Goal: Check status: Check status

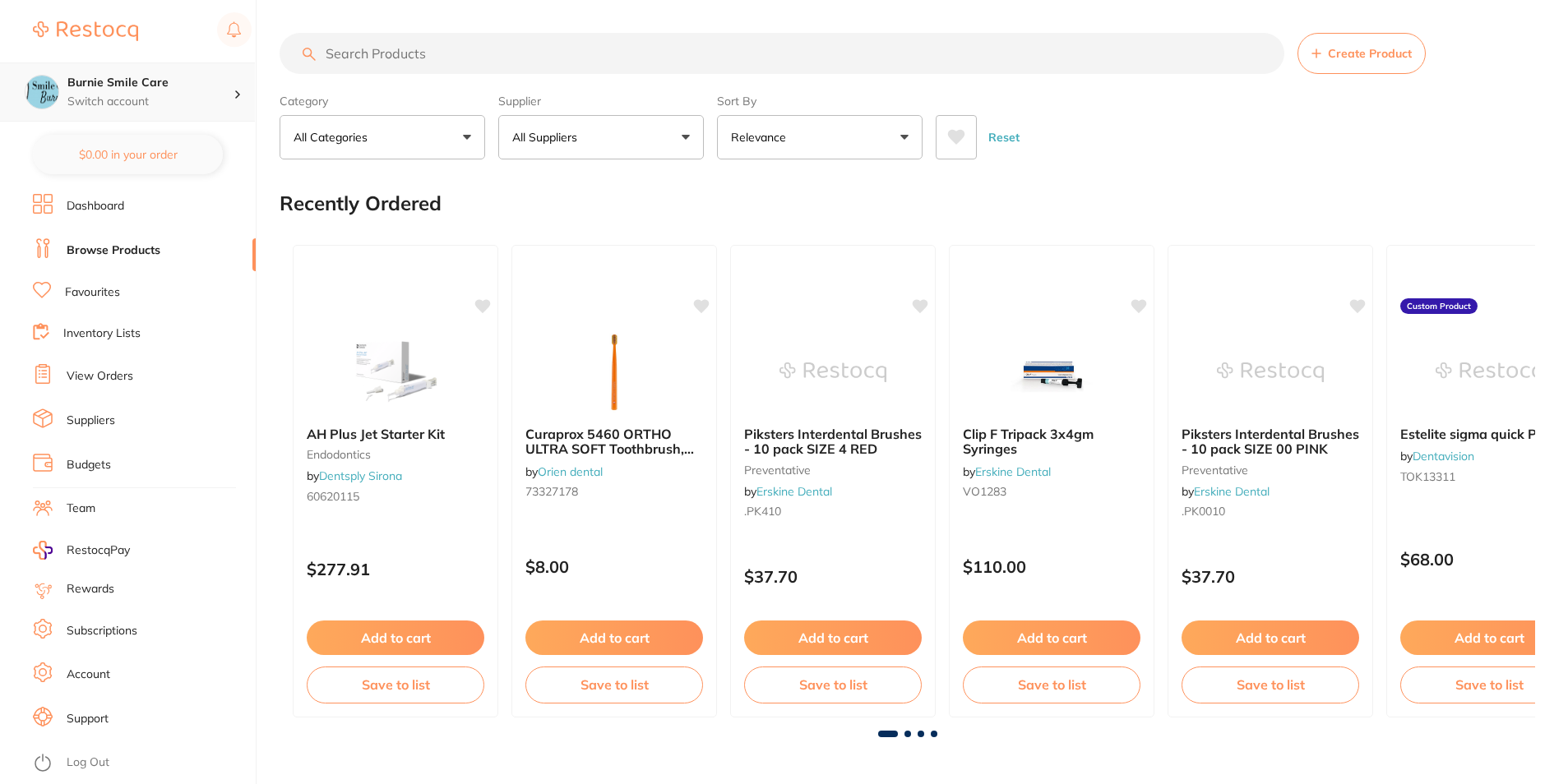
click at [144, 99] on p "Switch account" at bounding box center [150, 101] width 166 height 16
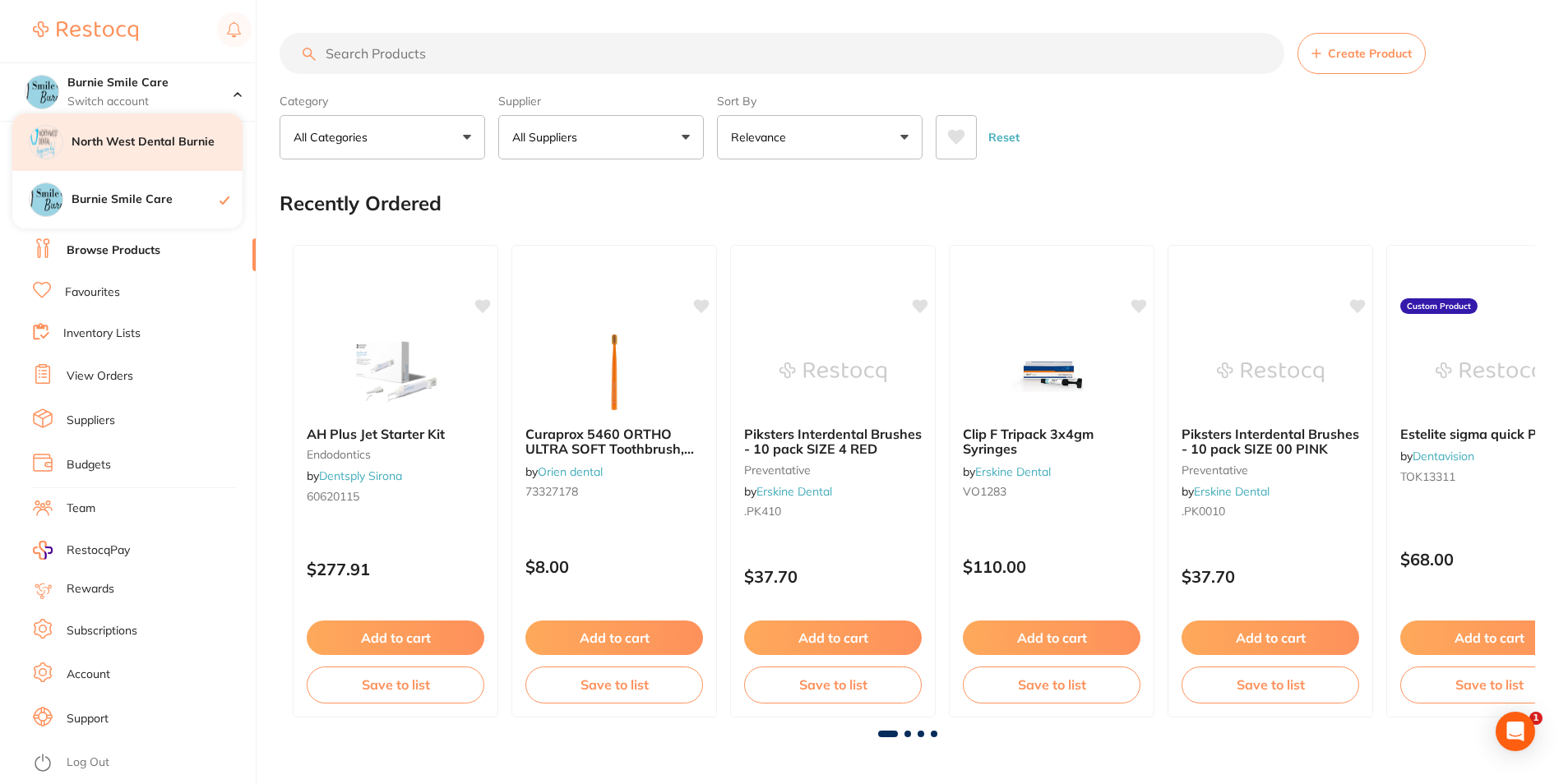
click at [178, 132] on div "North West Dental Burnie" at bounding box center [127, 143] width 230 height 58
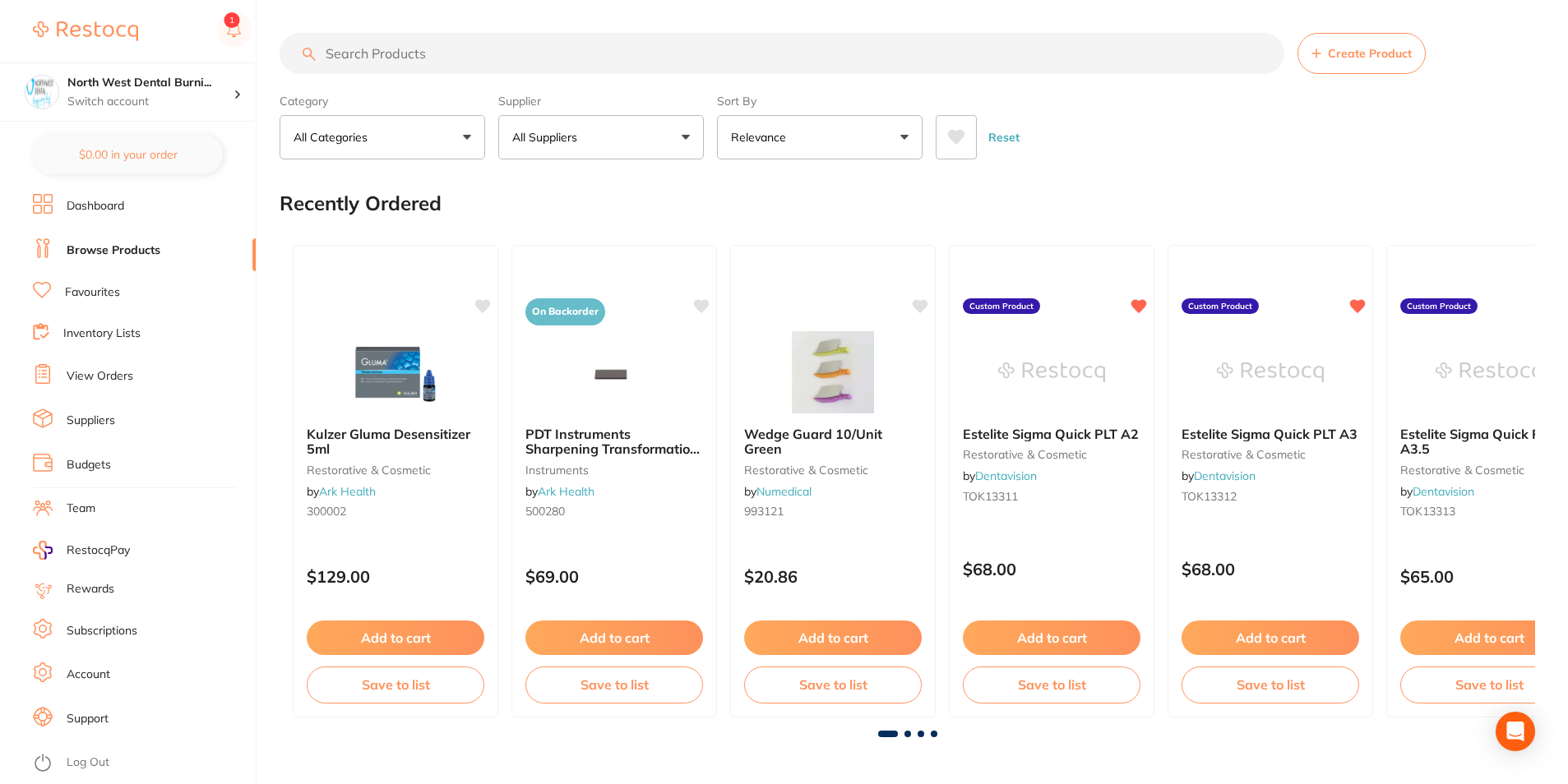
click at [145, 371] on li "View Orders" at bounding box center [144, 376] width 223 height 25
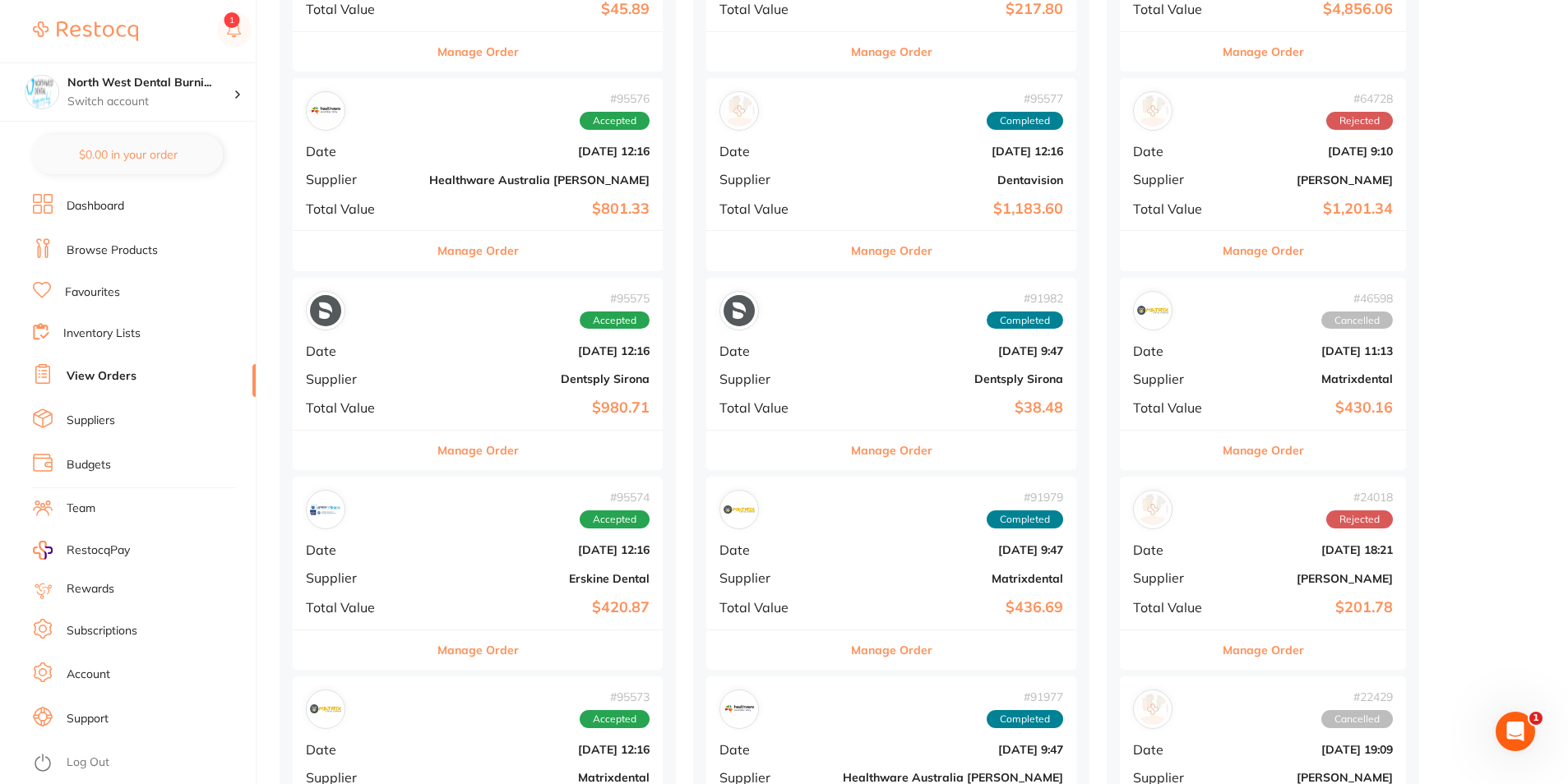
scroll to position [431, 0]
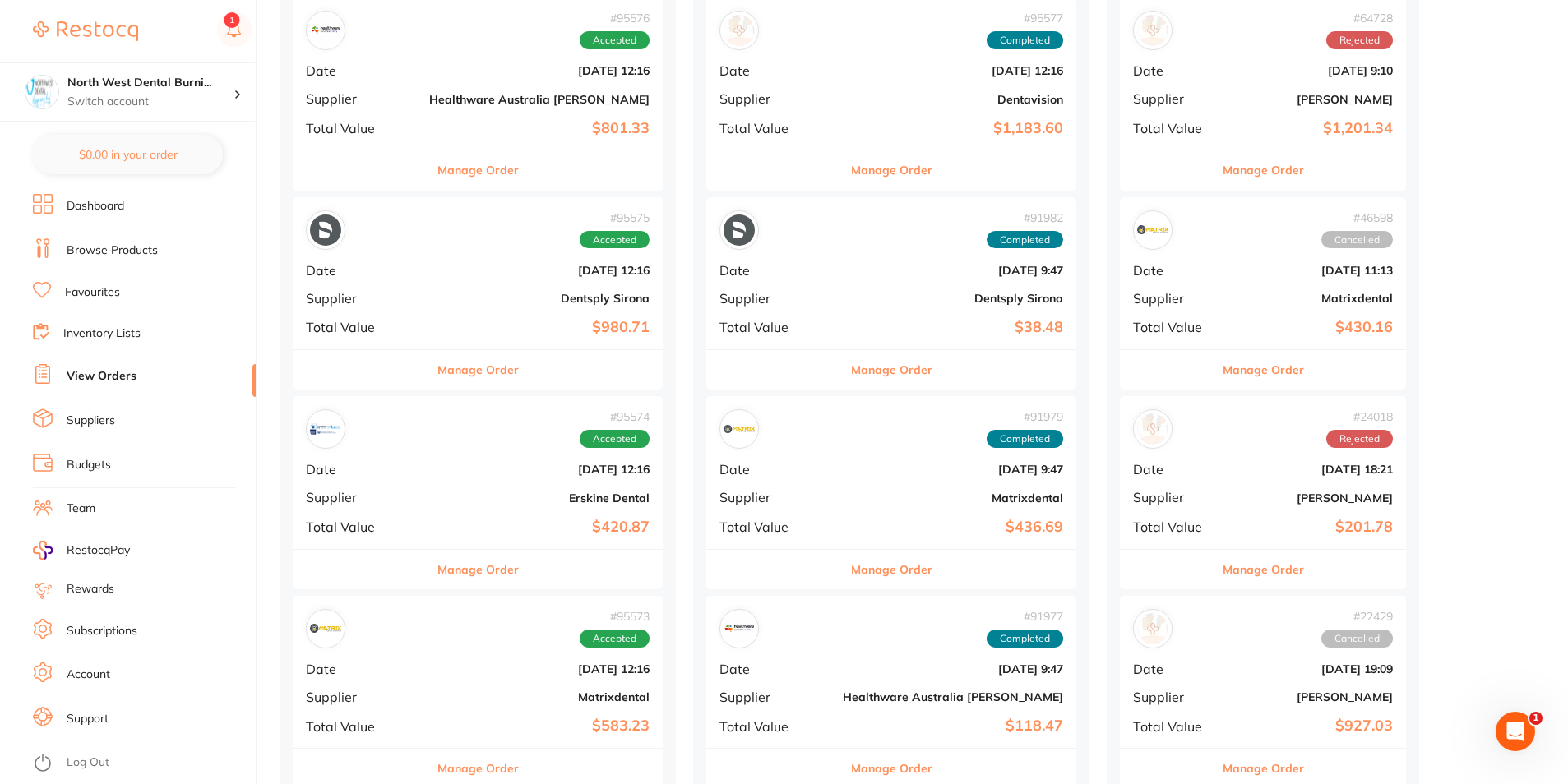
click at [411, 257] on div "# 95575 Accepted Date Oct 2 2025, 12:16 Supplier Dentsply Sirona Total Value $9…" at bounding box center [477, 273] width 370 height 152
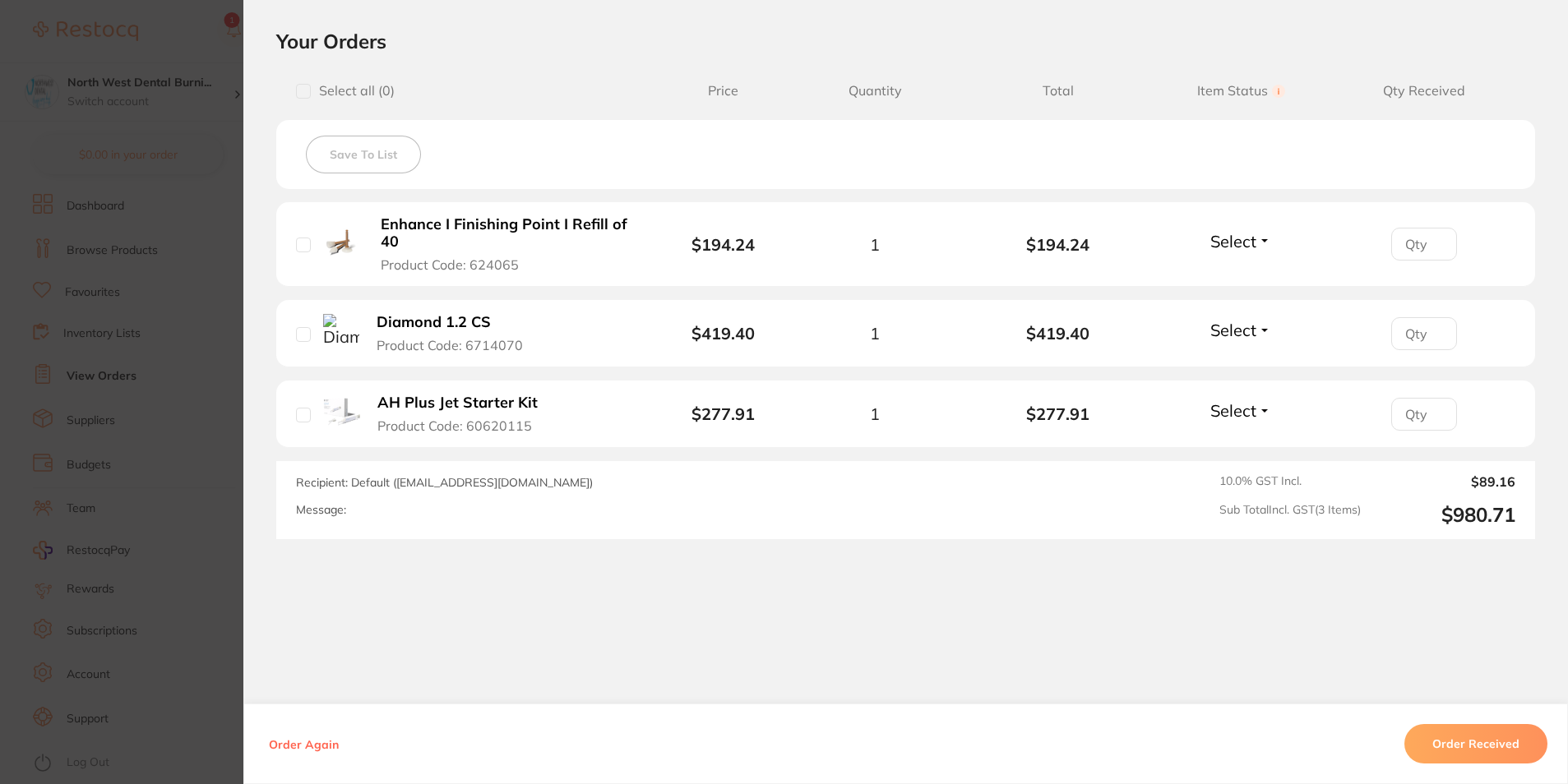
click at [215, 178] on section "Order ID: Restocq- 95575 Order Information Accepted Order Order Date Oct 2 2025…" at bounding box center [784, 392] width 1568 height 784
